Goal: Information Seeking & Learning: Learn about a topic

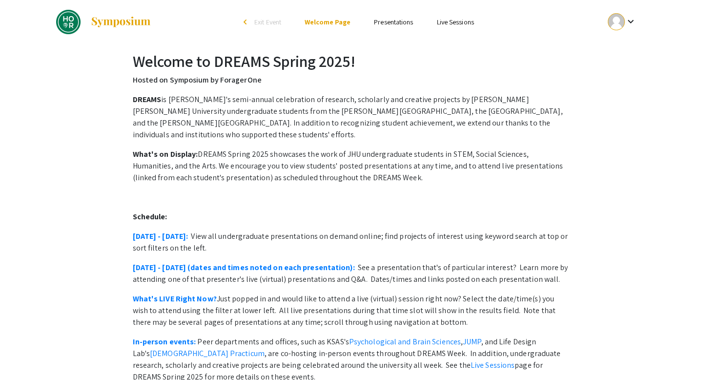
click at [391, 20] on link "Presentations" at bounding box center [393, 22] width 39 height 9
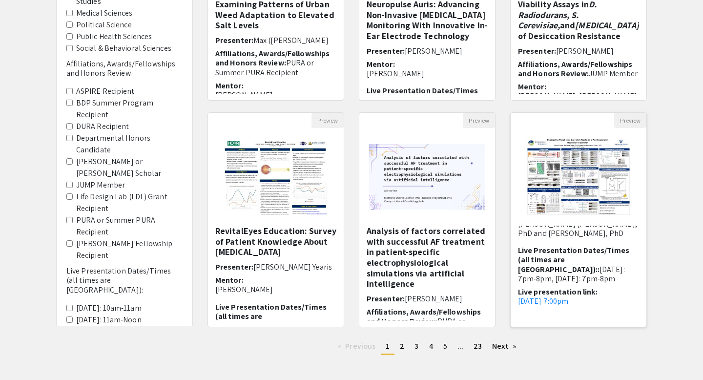
scroll to position [56, 0]
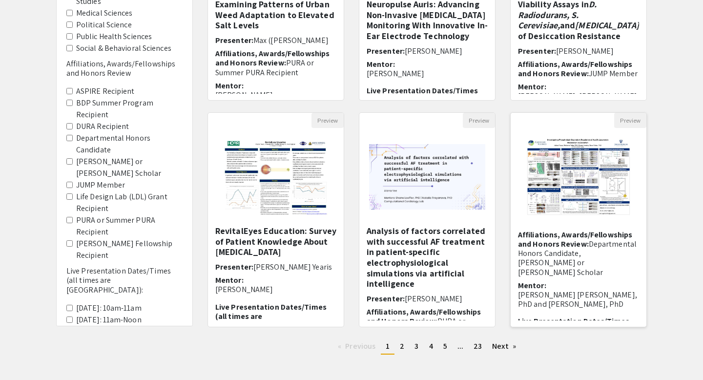
click at [568, 256] on span "Departmental Honors Candidate, [PERSON_NAME] or [PERSON_NAME] Scholar" at bounding box center [577, 258] width 119 height 39
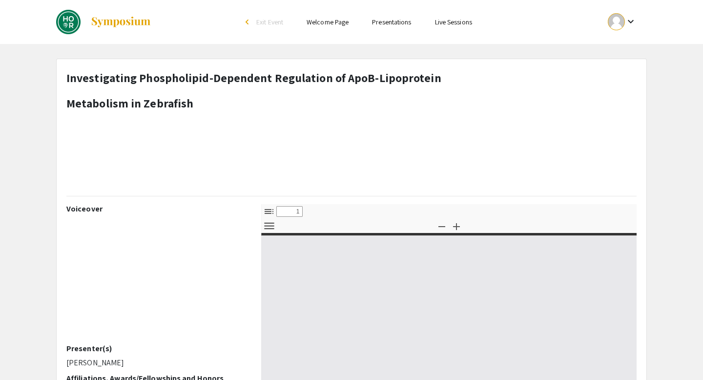
select select "custom"
type input "0"
select select "custom"
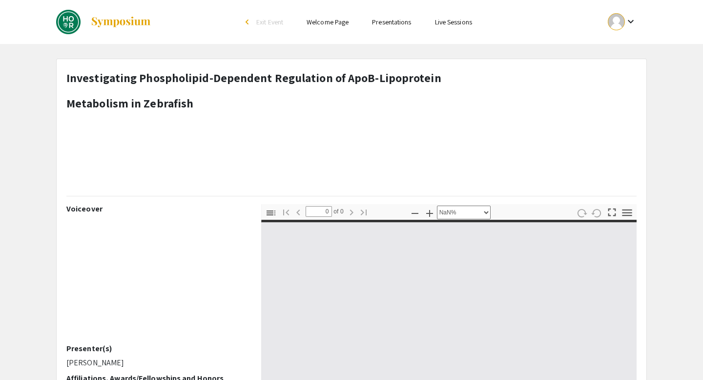
type input "1"
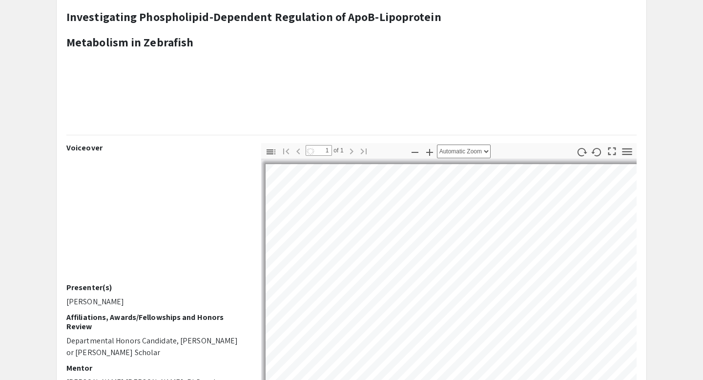
scroll to position [138, 0]
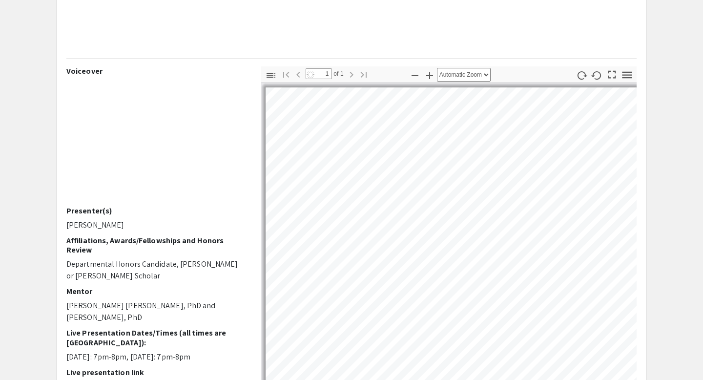
select select "auto"
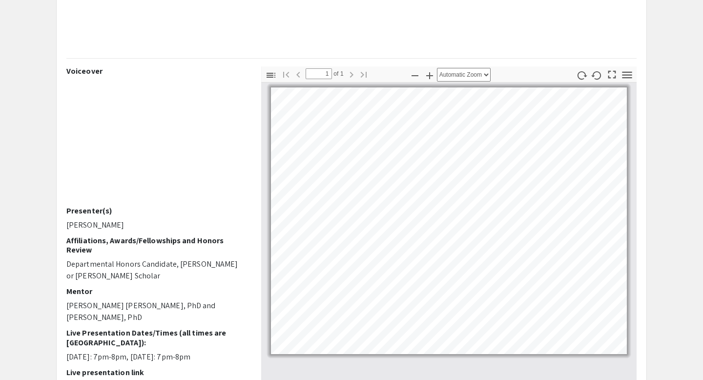
scroll to position [133, 0]
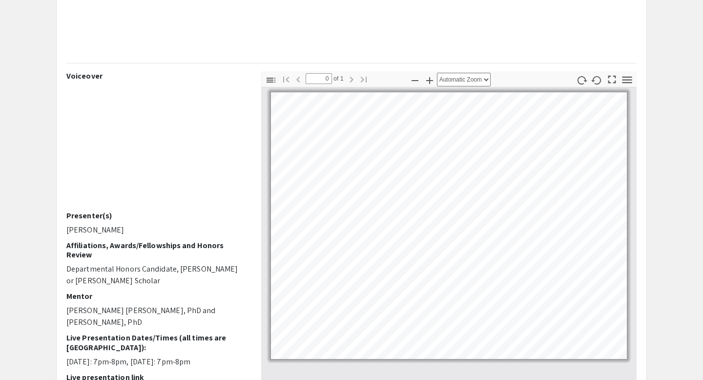
scroll to position [222, 0]
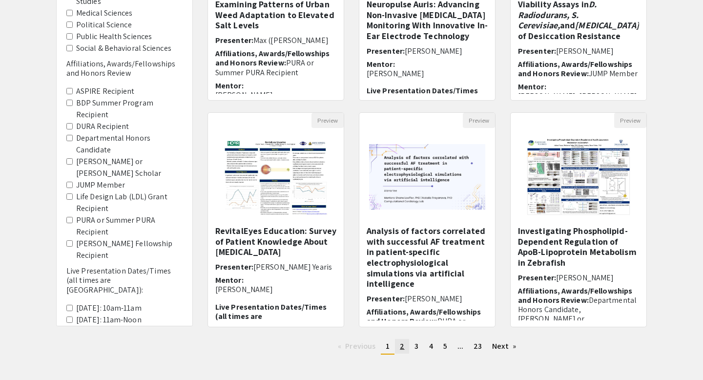
click at [400, 346] on span "2" at bounding box center [402, 346] width 4 height 10
